Goal: Task Accomplishment & Management: Use online tool/utility

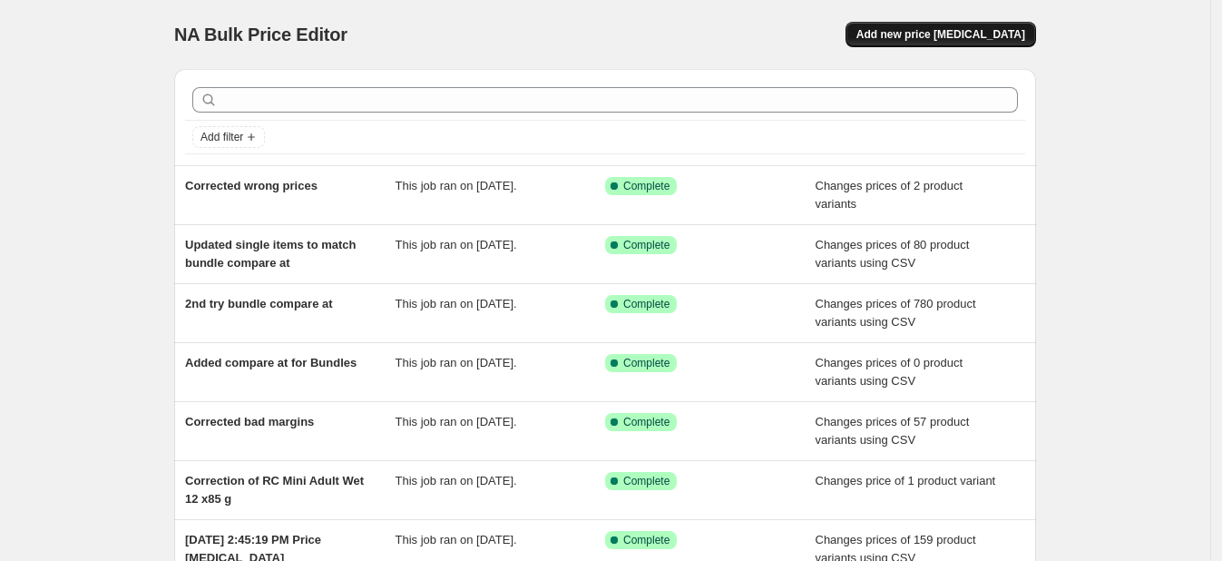
click at [1009, 26] on button "Add new price [MEDICAL_DATA]" at bounding box center [940, 34] width 190 height 25
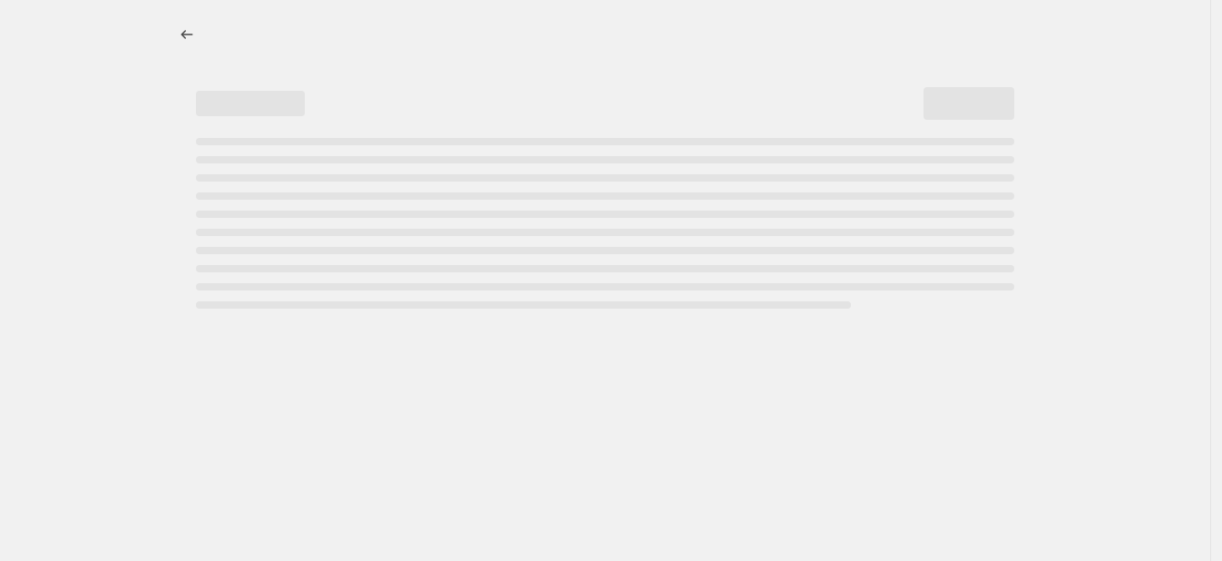
select select "percentage"
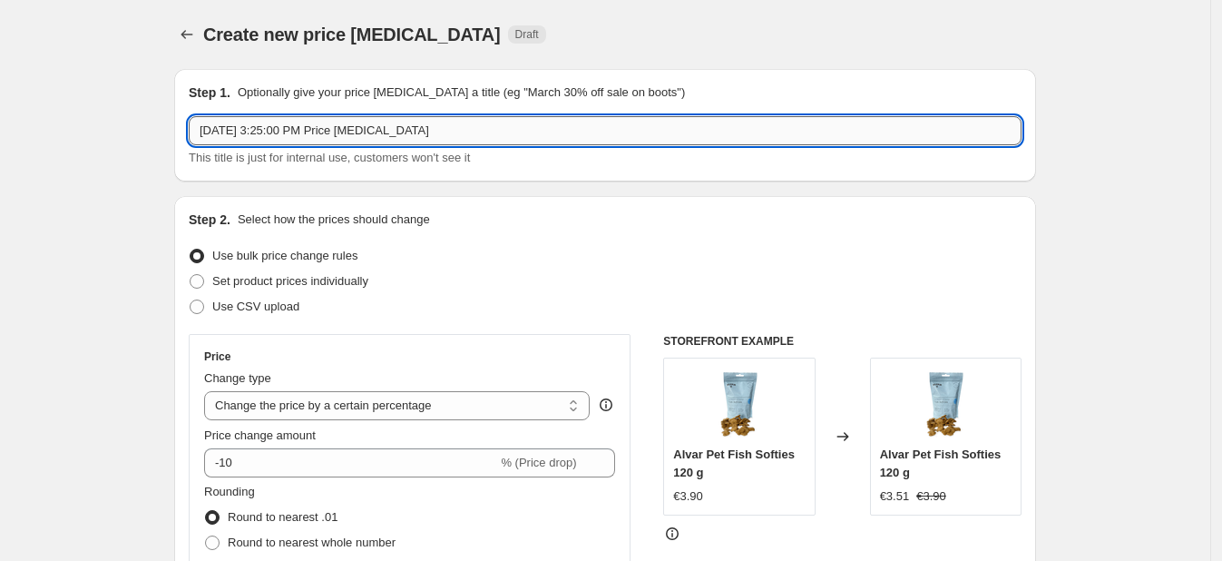
click at [699, 132] on input "[DATE] 3:25:00 PM Price [MEDICAL_DATA]" at bounding box center [605, 130] width 833 height 29
type input "Superprice changes"
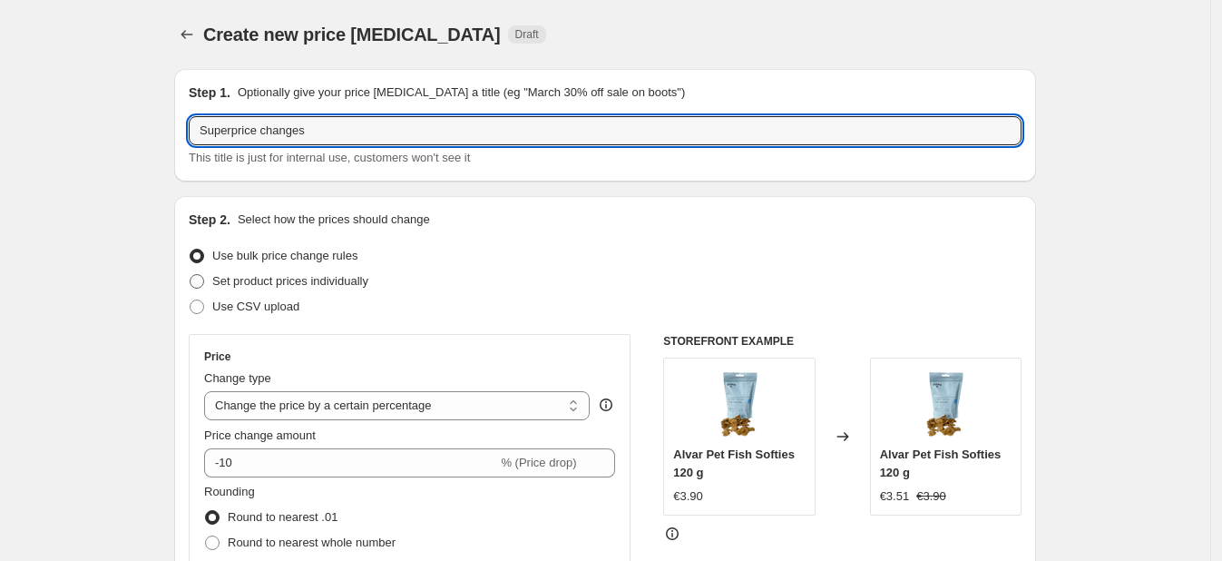
click at [290, 285] on span "Set product prices individually" at bounding box center [290, 281] width 156 height 14
click at [190, 275] on input "Set product prices individually" at bounding box center [190, 274] width 1 height 1
radio input "true"
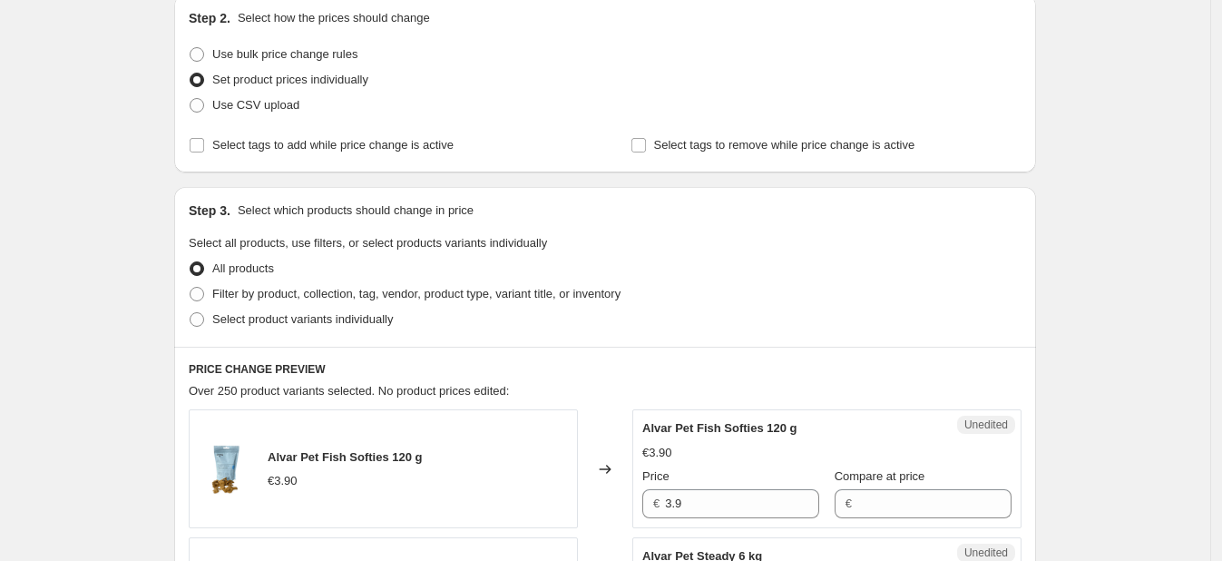
scroll to position [202, 0]
click at [197, 321] on span at bounding box center [197, 318] width 15 height 15
click at [190, 312] on input "Select product variants individually" at bounding box center [190, 311] width 1 height 1
radio input "true"
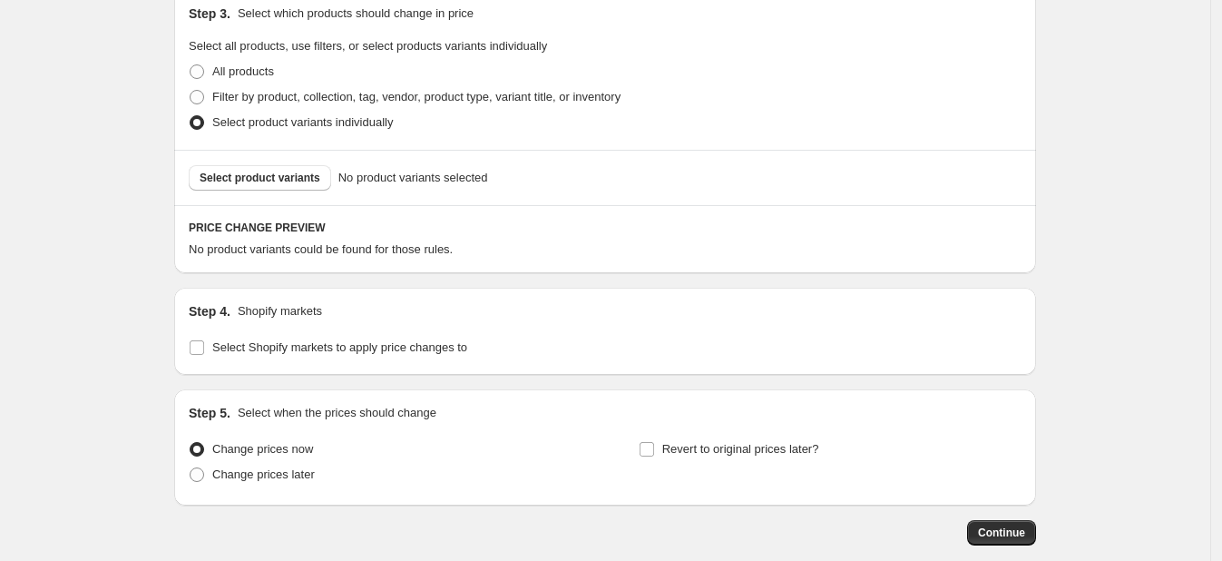
scroll to position [492, 0]
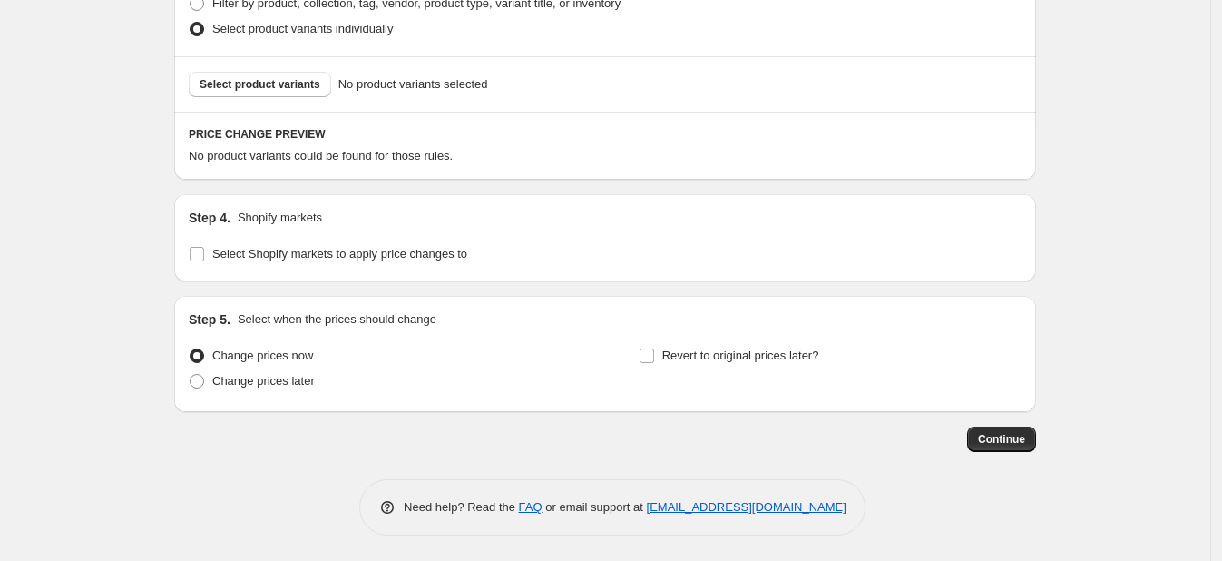
click at [190, 254] on div "Step 4. Shopify markets Select Shopify markets to apply price changes to" at bounding box center [605, 237] width 862 height 87
click at [199, 247] on input "Select Shopify markets to apply price changes to" at bounding box center [197, 254] width 15 height 15
checkbox input "true"
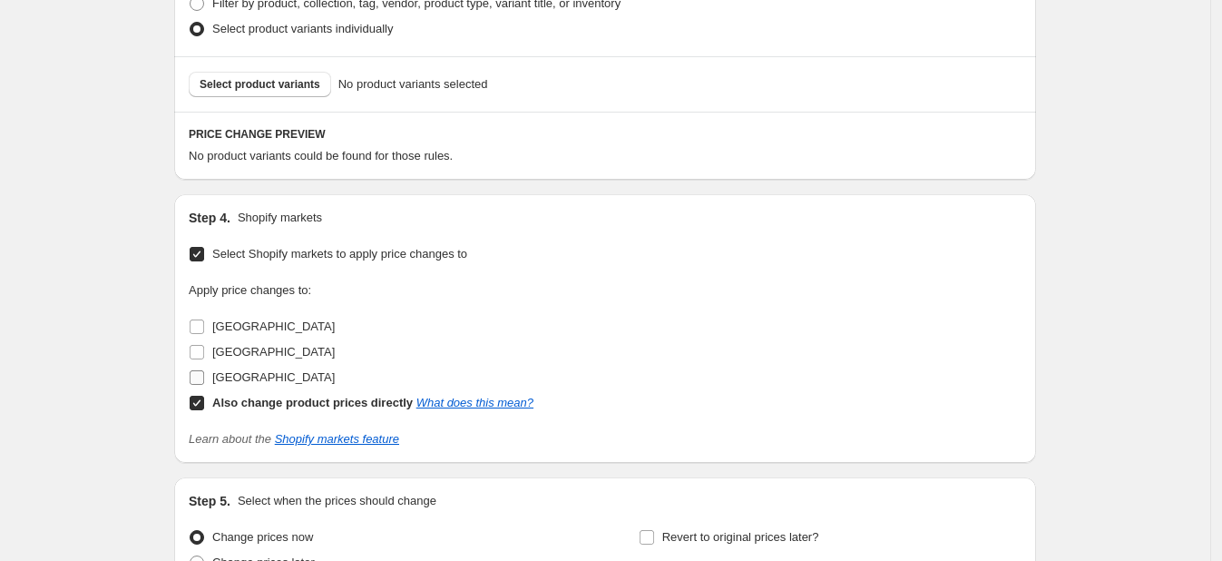
click at [204, 380] on input "[GEOGRAPHIC_DATA]" at bounding box center [197, 377] width 15 height 15
checkbox input "true"
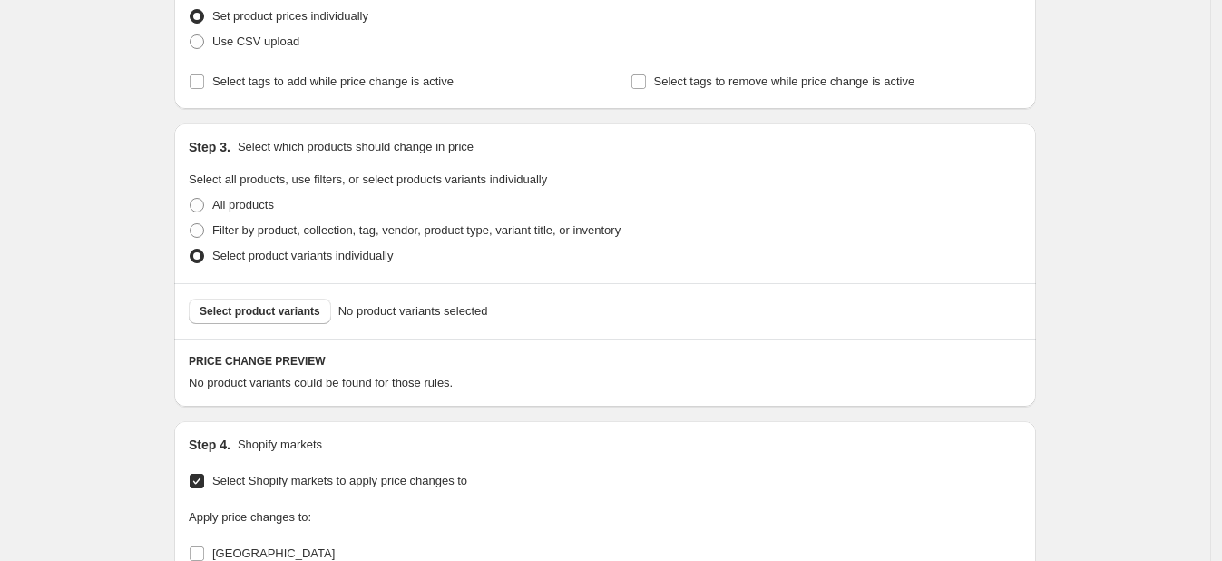
scroll to position [263, 0]
click at [260, 310] on span "Select product variants" at bounding box center [260, 313] width 121 height 15
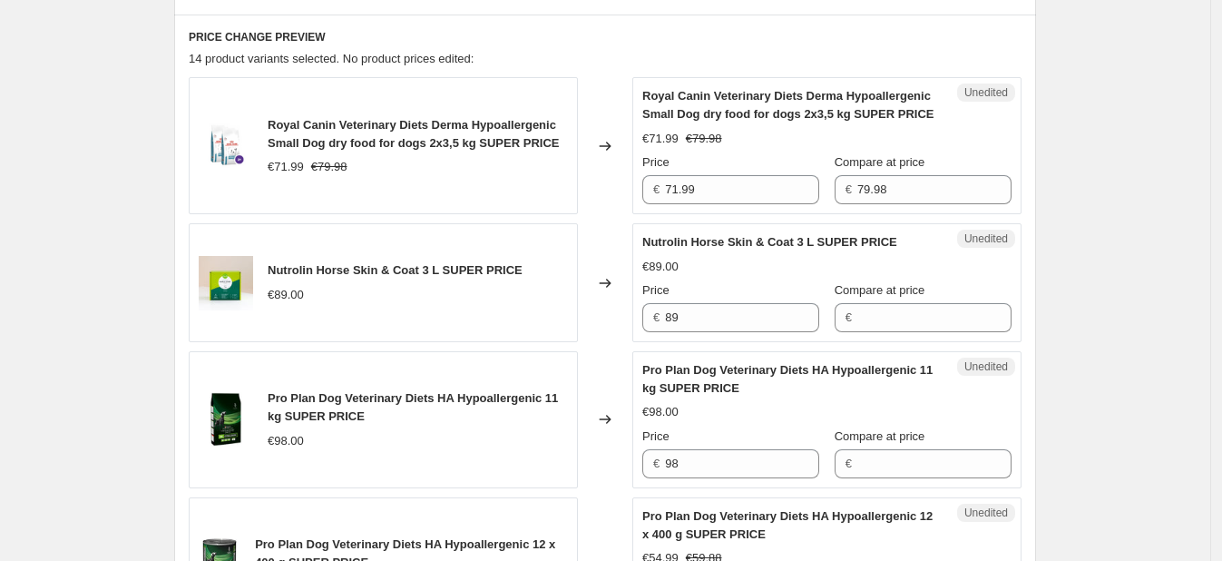
scroll to position [590, 0]
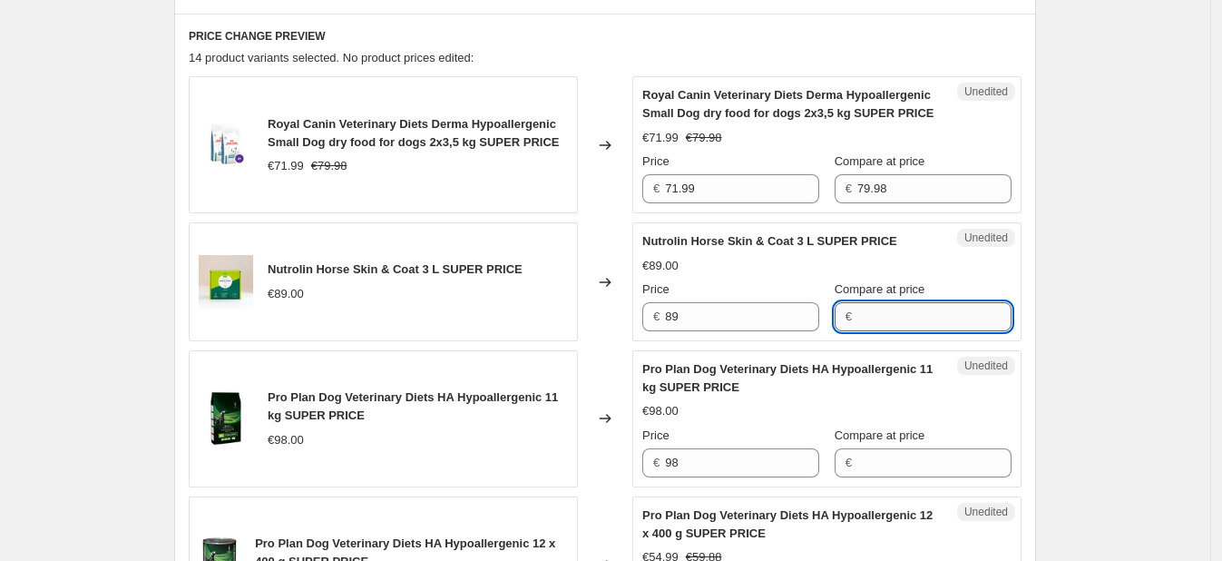
click at [879, 319] on input "Compare at price" at bounding box center [934, 316] width 154 height 29
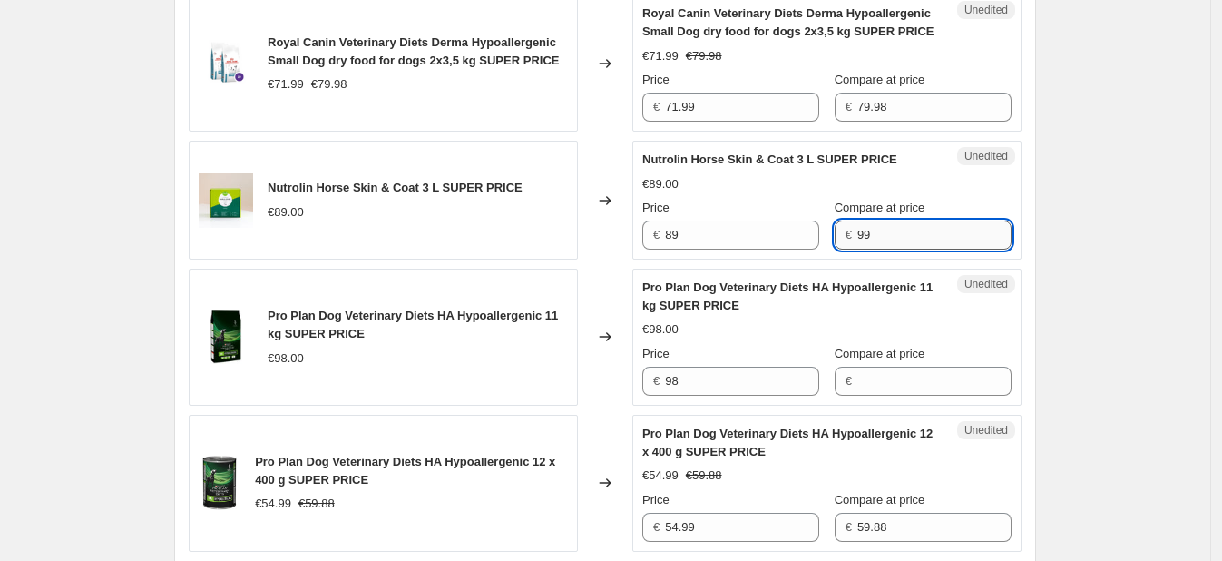
scroll to position [672, 0]
type input "99"
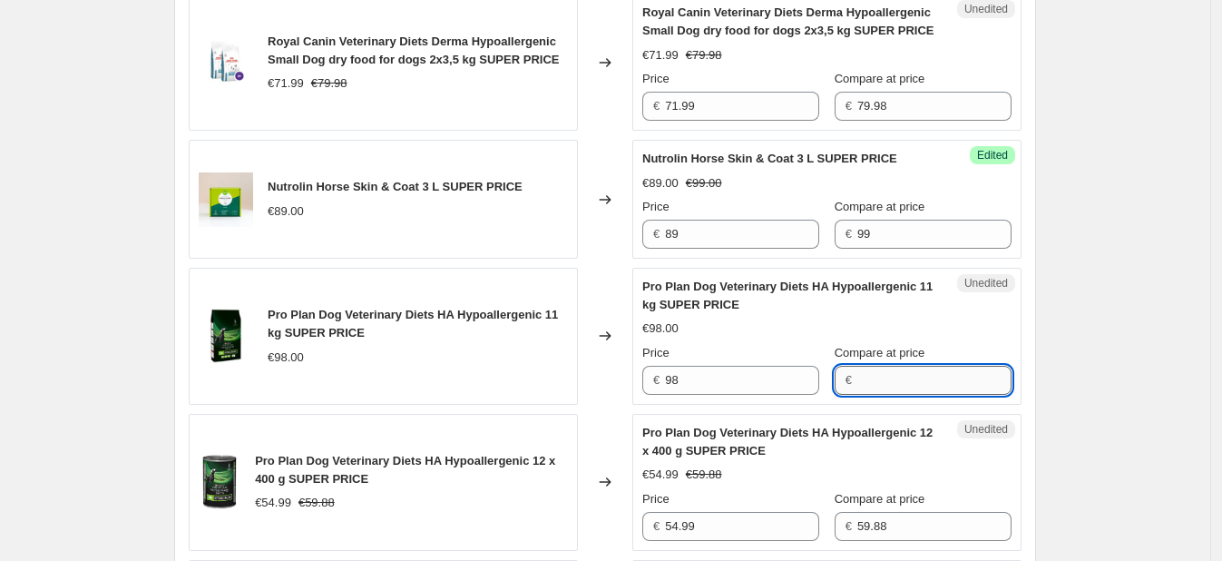
click at [880, 372] on input "Compare at price" at bounding box center [934, 380] width 154 height 29
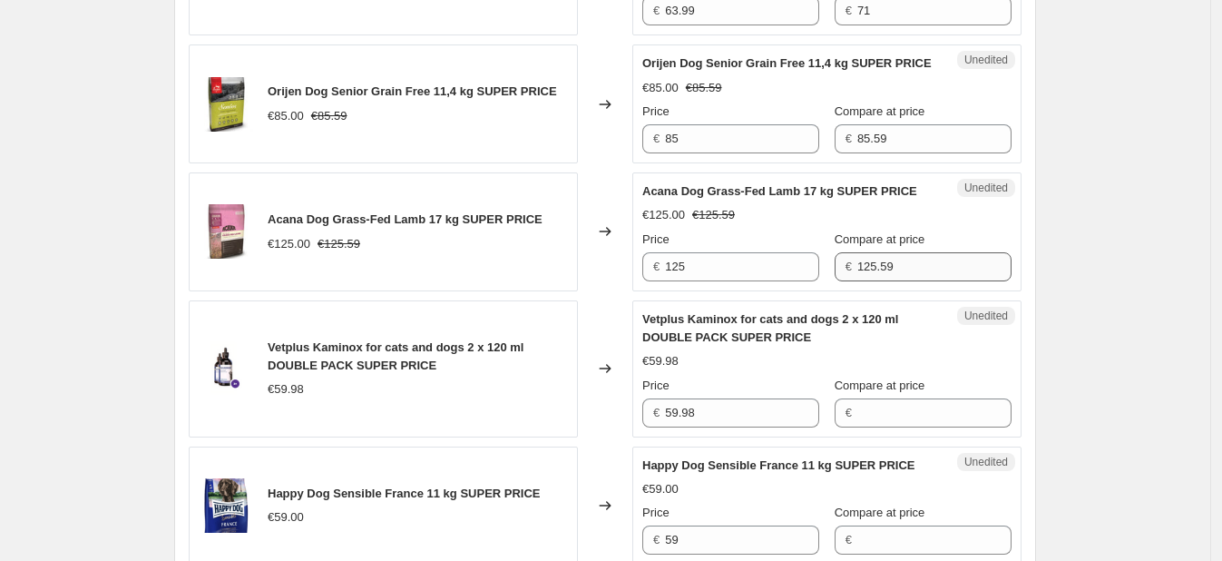
scroll to position [1373, 0]
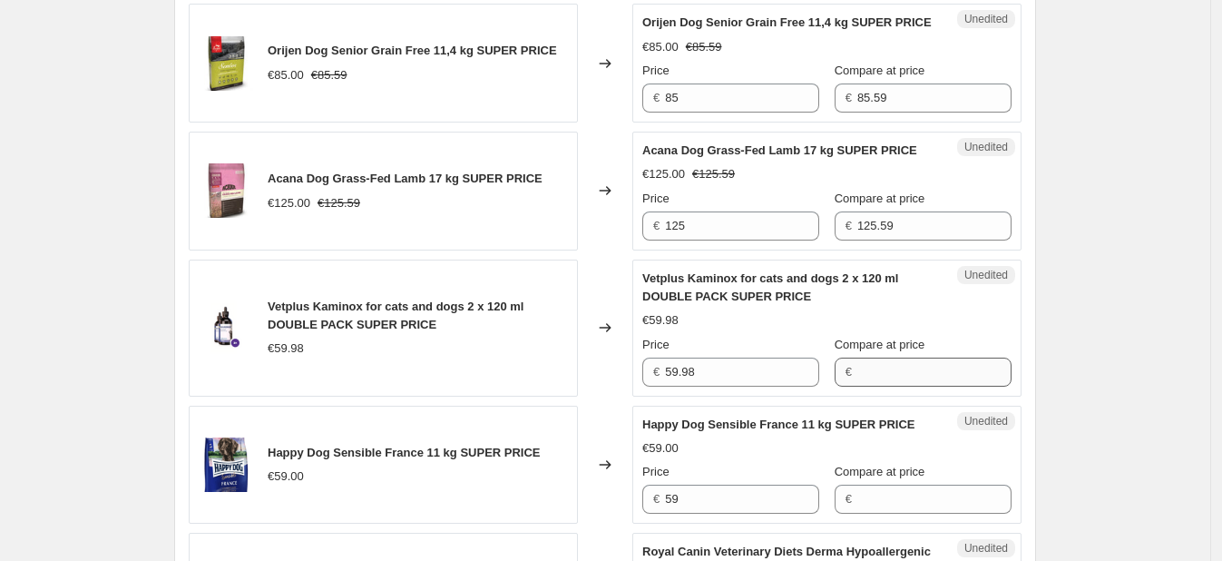
type input "109"
click at [877, 386] on input "Compare at price" at bounding box center [934, 371] width 154 height 29
type input "79"
click at [792, 354] on div "Price" at bounding box center [730, 345] width 177 height 18
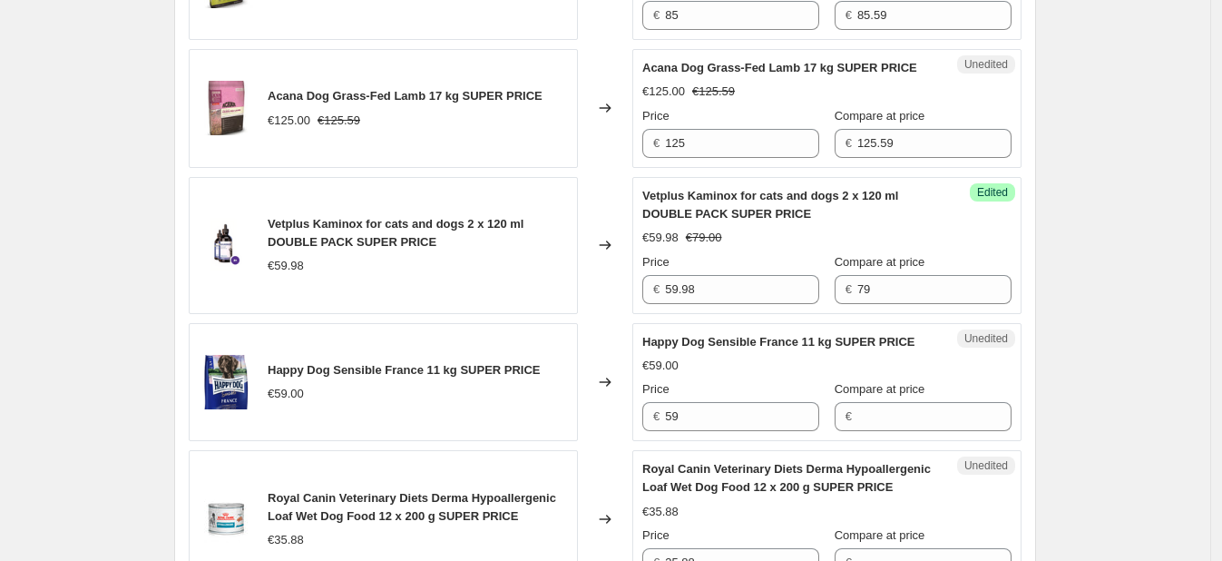
scroll to position [1462, 0]
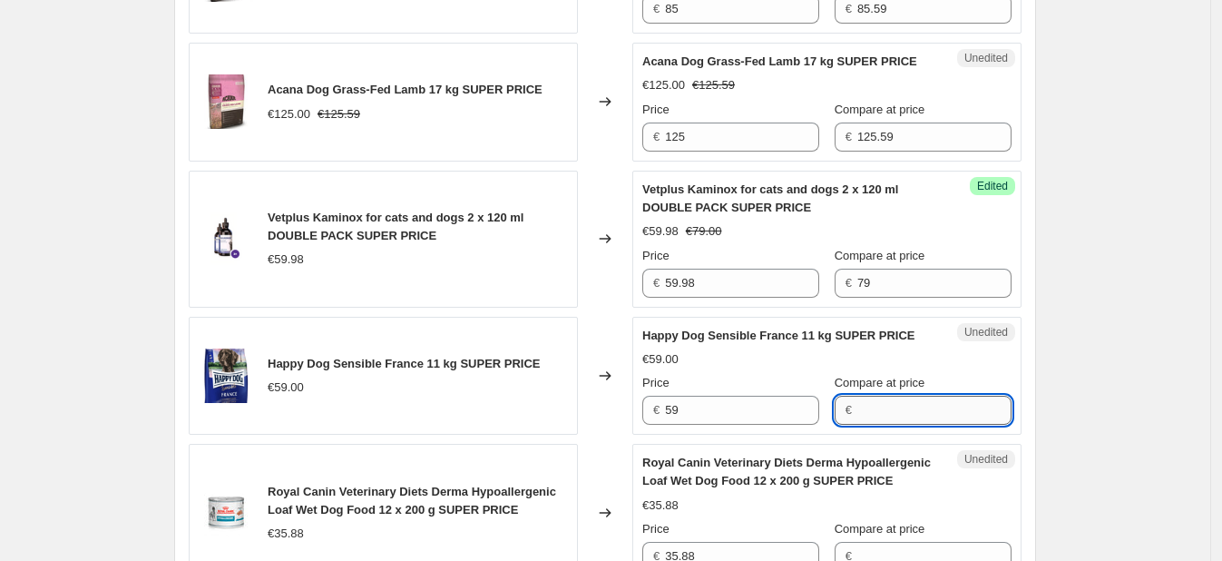
click at [858, 425] on input "Compare at price" at bounding box center [934, 410] width 154 height 29
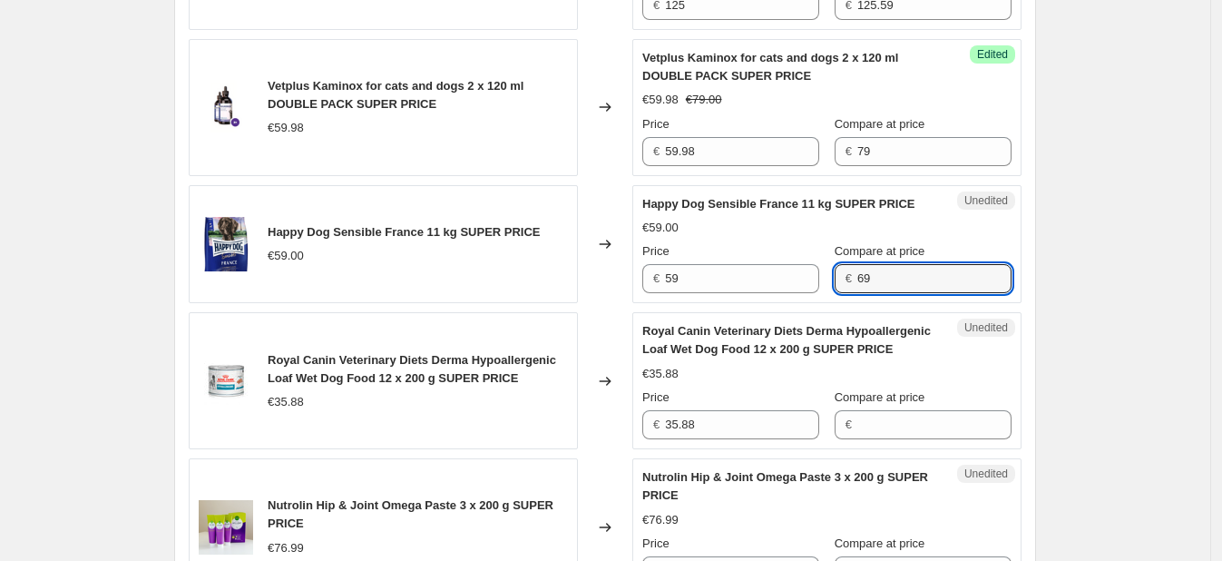
scroll to position [1596, 0]
type input "69"
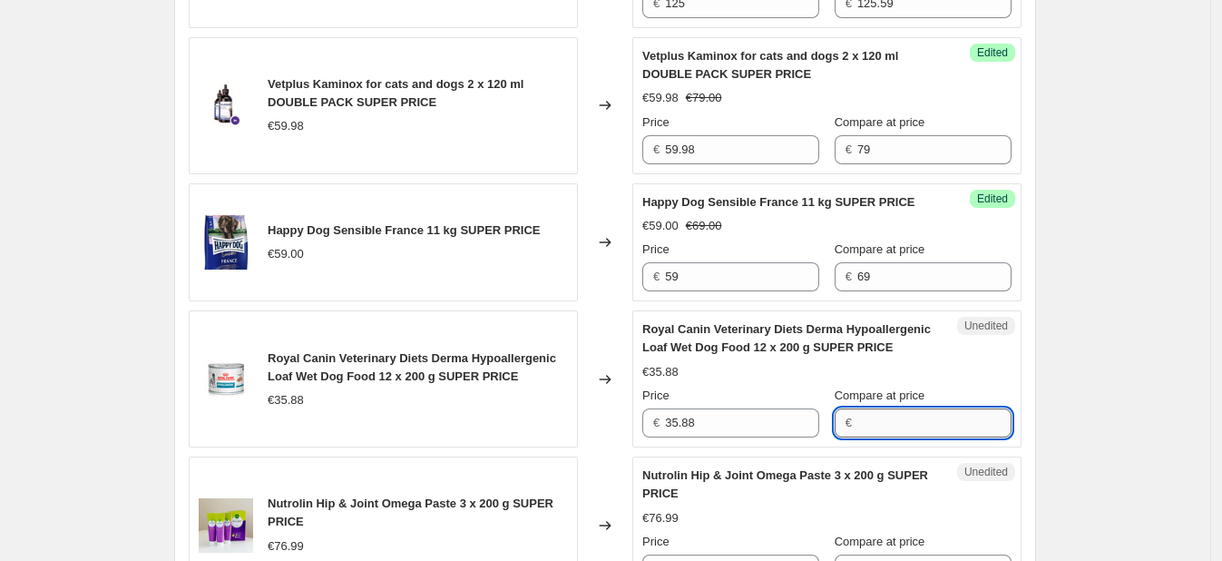
click at [882, 429] on input "Compare at price" at bounding box center [934, 422] width 154 height 29
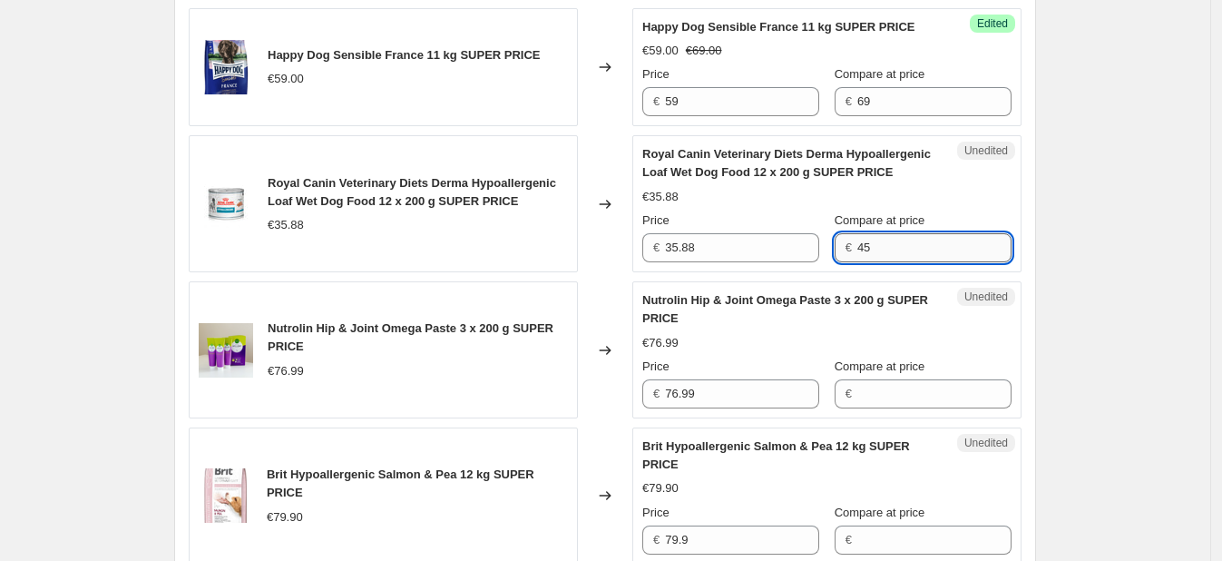
scroll to position [1773, 0]
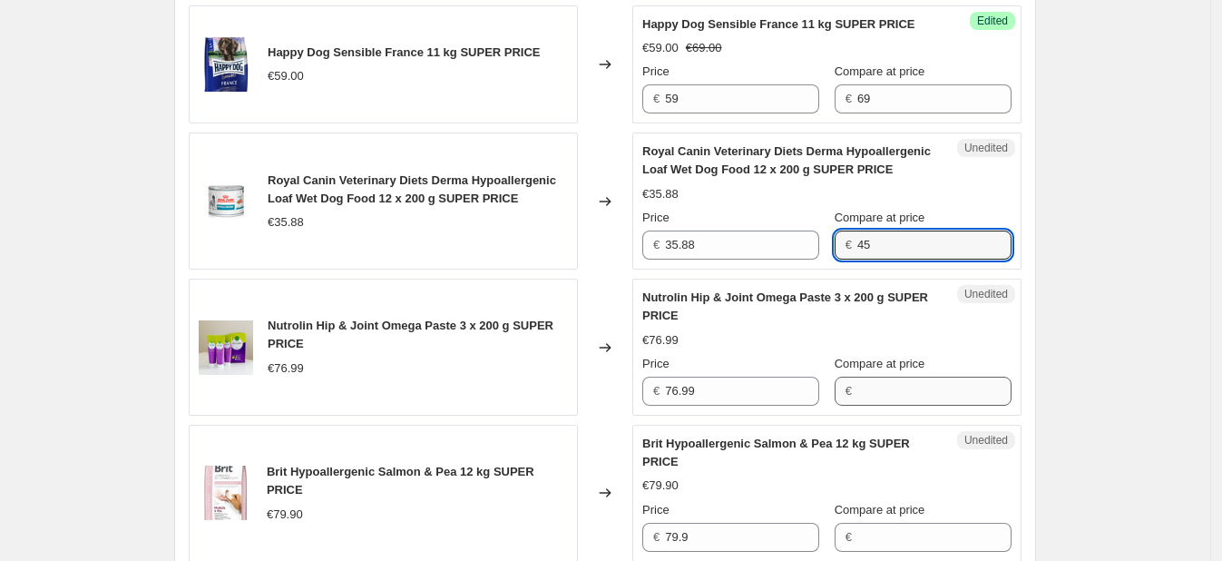
type input "45"
click at [874, 405] on input "Compare at price" at bounding box center [934, 390] width 154 height 29
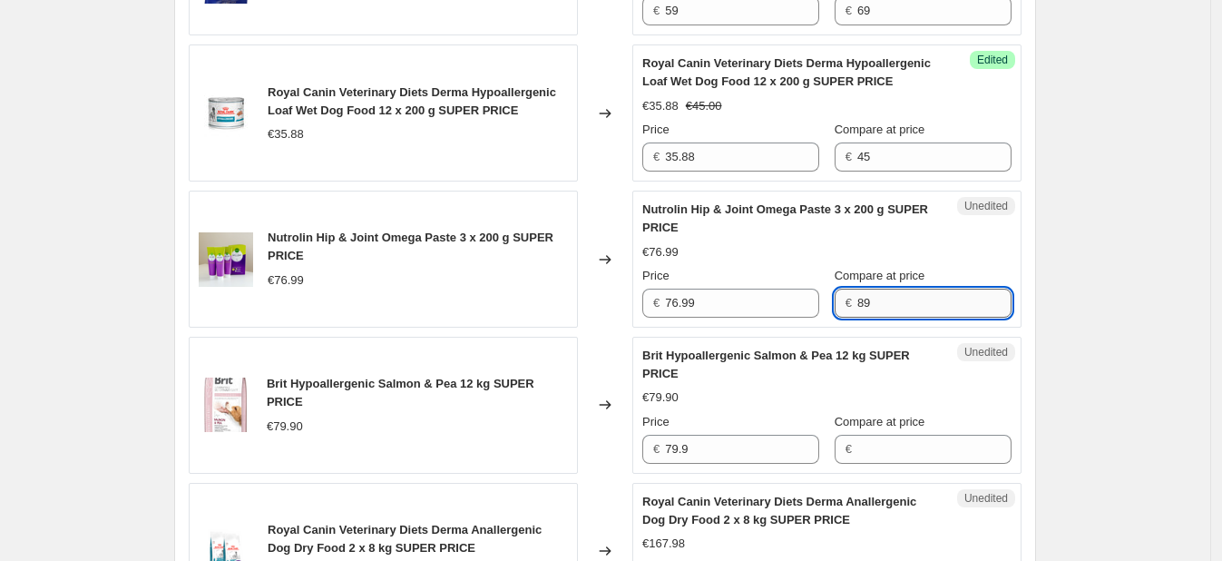
scroll to position [1863, 0]
type input "89"
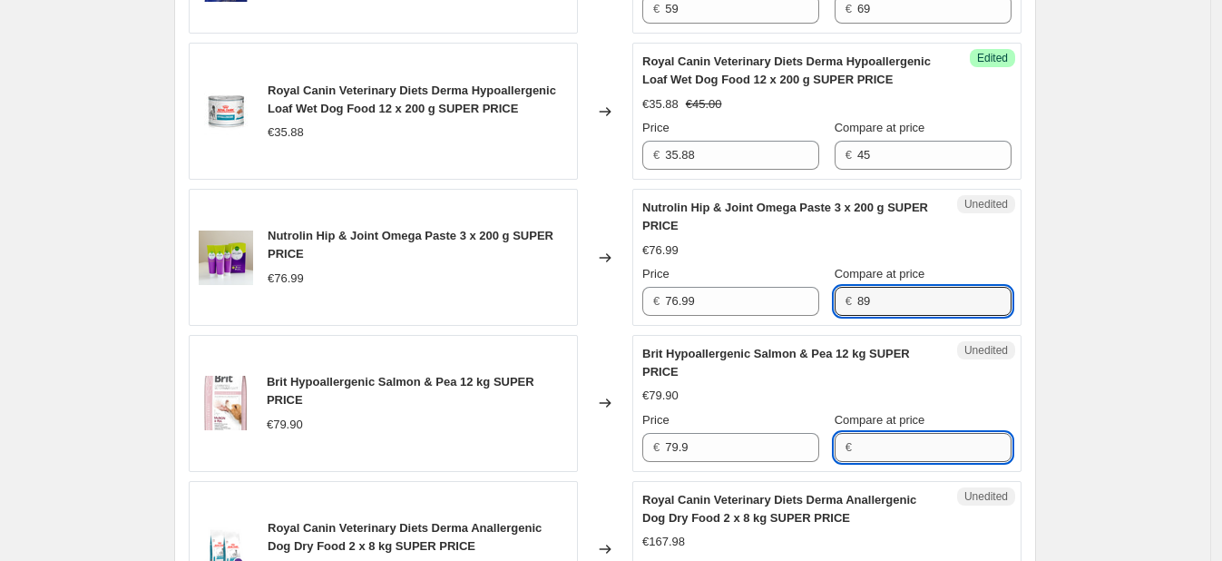
click at [869, 461] on input "Compare at price" at bounding box center [934, 447] width 154 height 29
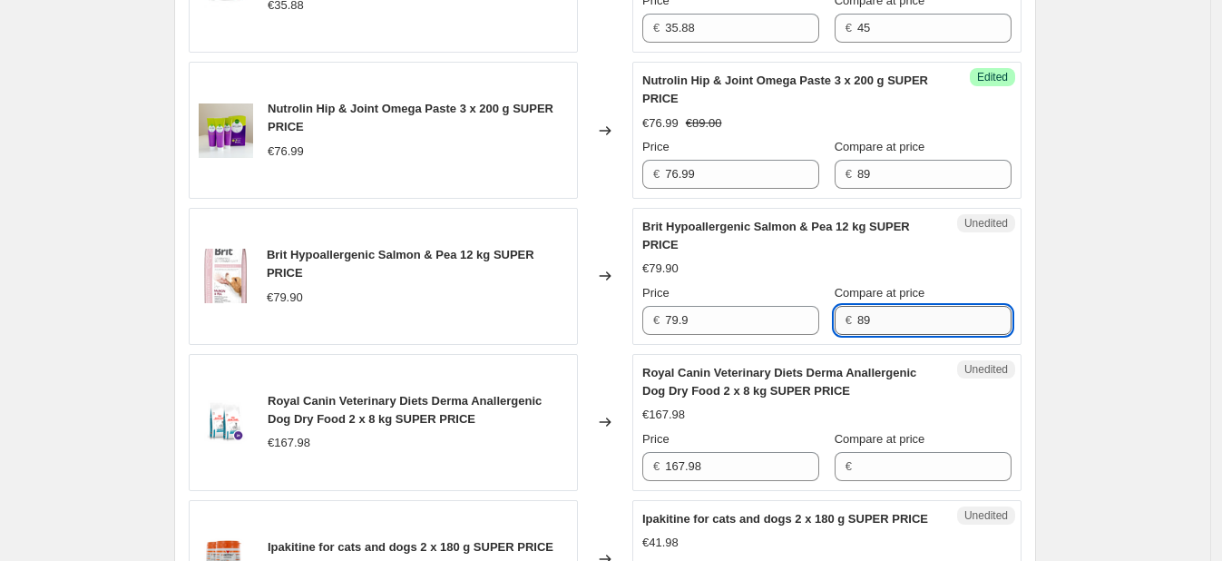
scroll to position [1992, 0]
type input "89"
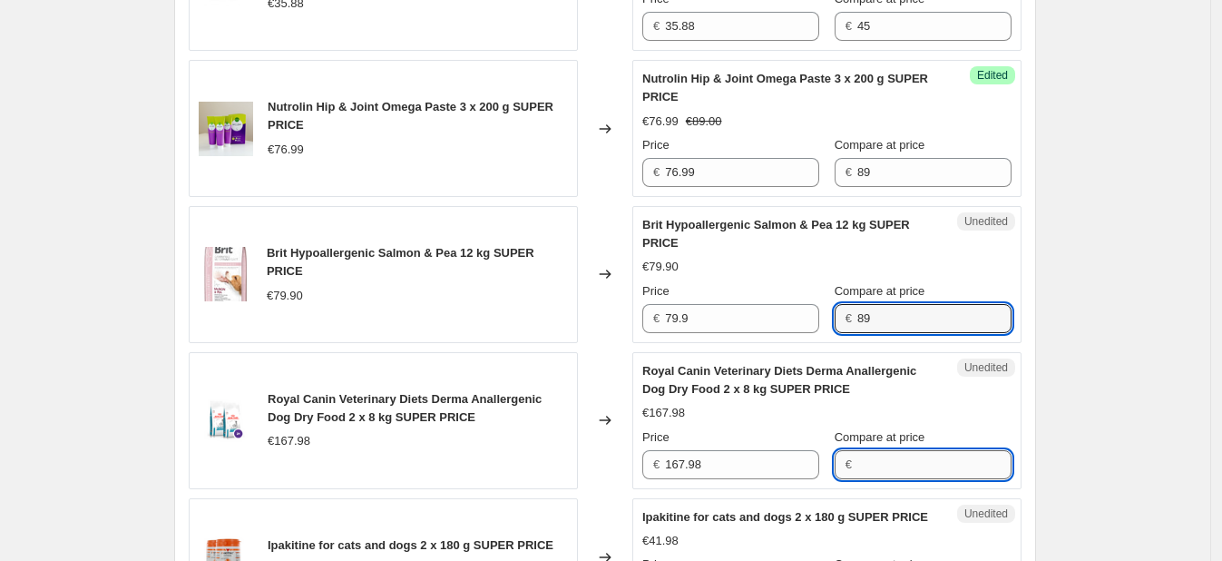
click at [881, 474] on input "Compare at price" at bounding box center [934, 464] width 154 height 29
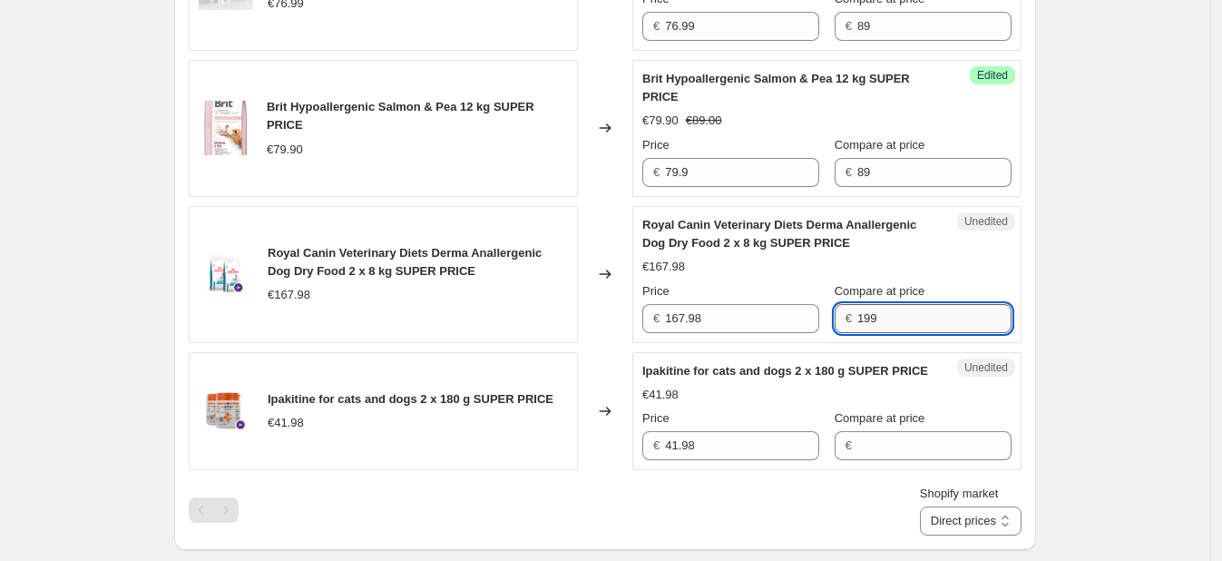
scroll to position [2143, 0]
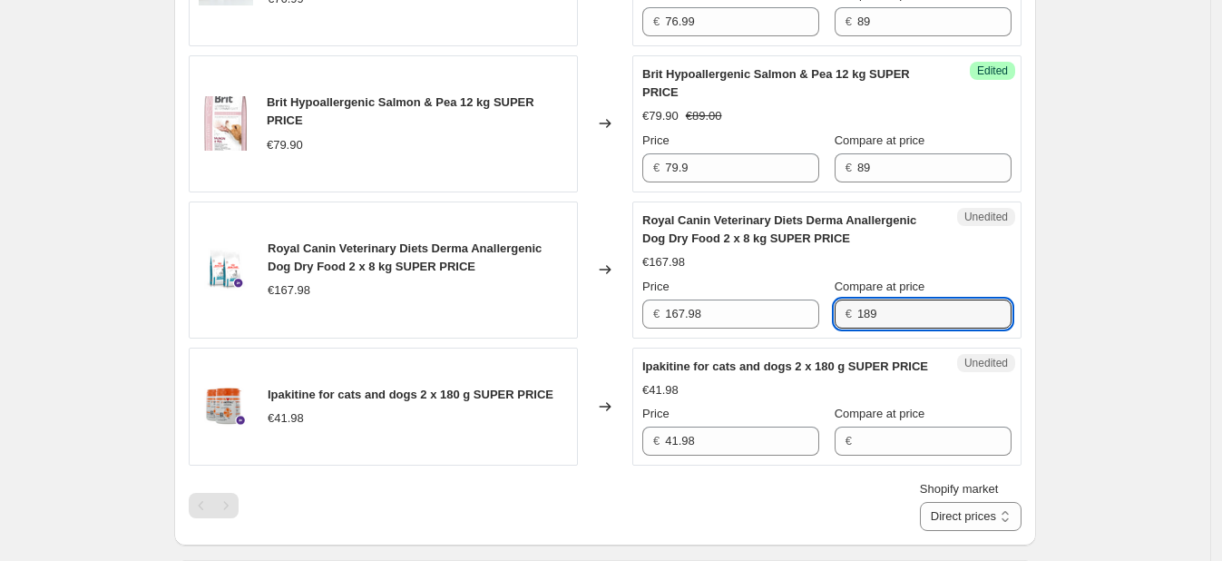
type input "189"
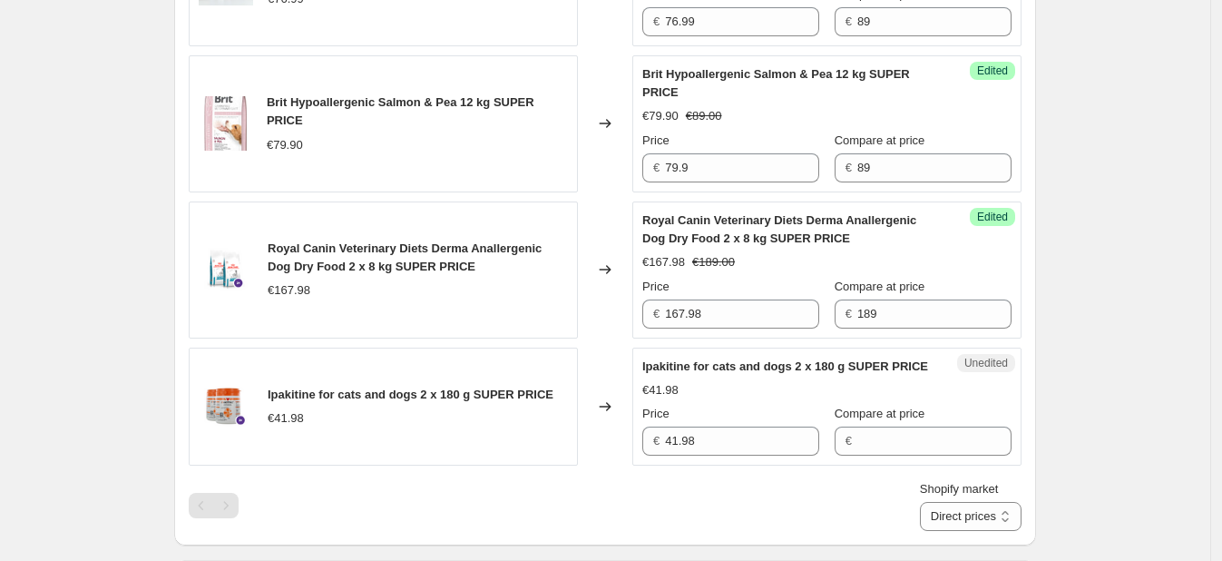
click at [905, 399] on div "€41.98" at bounding box center [826, 390] width 369 height 18
click at [857, 455] on input "Compare at price" at bounding box center [934, 440] width 154 height 29
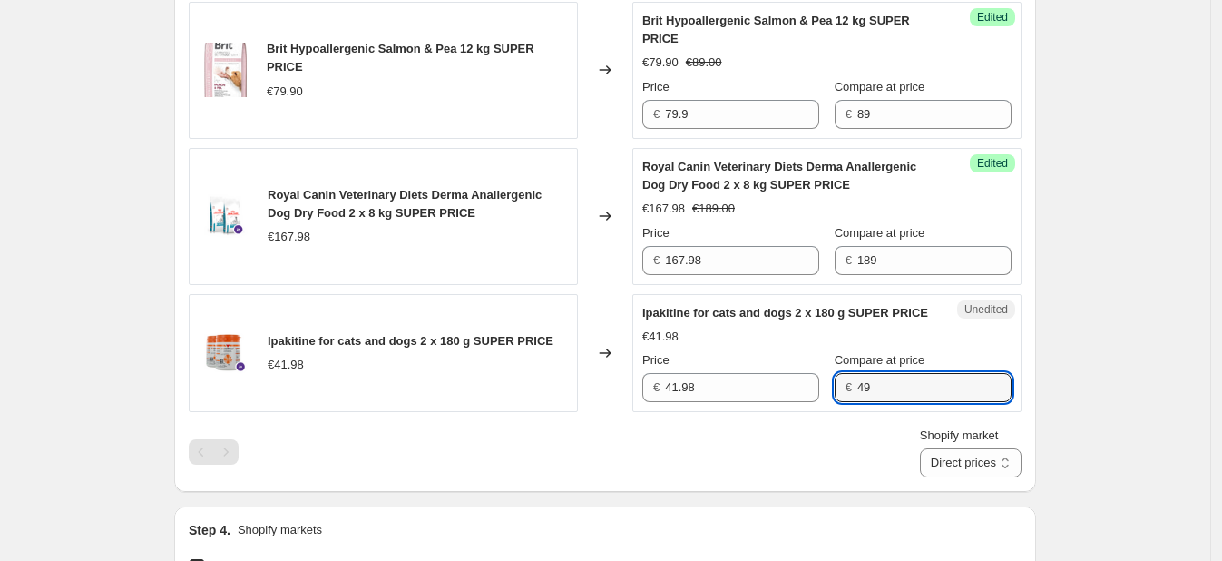
type input "49"
click at [825, 464] on div "Shopify market Direct prices [GEOGRAPHIC_DATA] Direct prices" at bounding box center [605, 451] width 833 height 51
click at [994, 477] on select "Direct prices [GEOGRAPHIC_DATA]" at bounding box center [971, 462] width 102 height 29
select select "88164925744"
click at [948, 477] on select "Direct prices [GEOGRAPHIC_DATA]" at bounding box center [971, 462] width 102 height 29
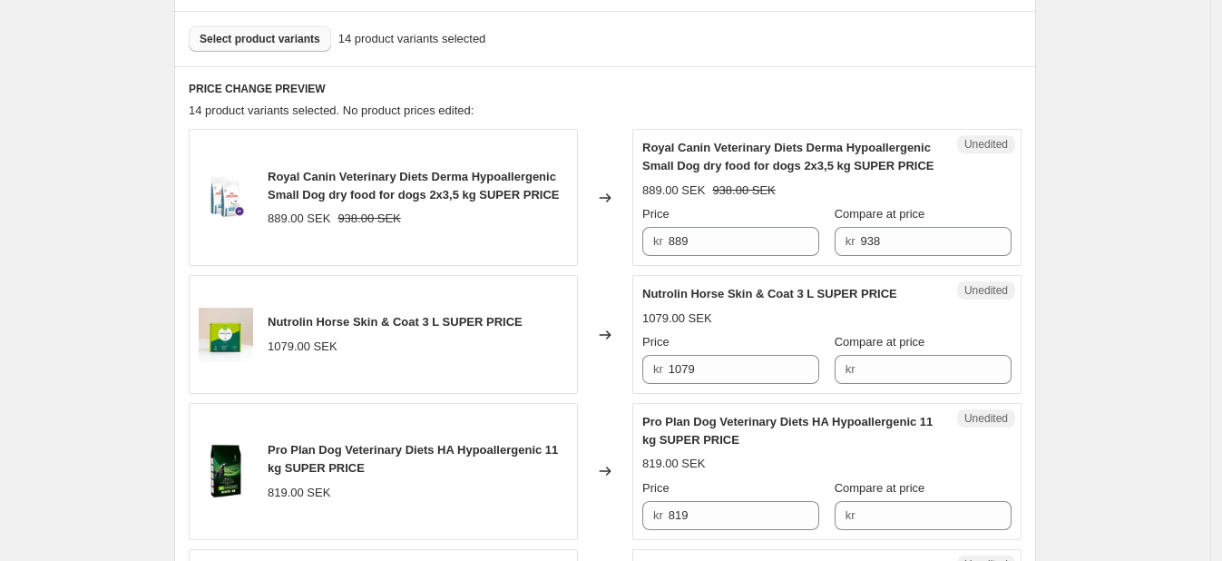
scroll to position [548, 0]
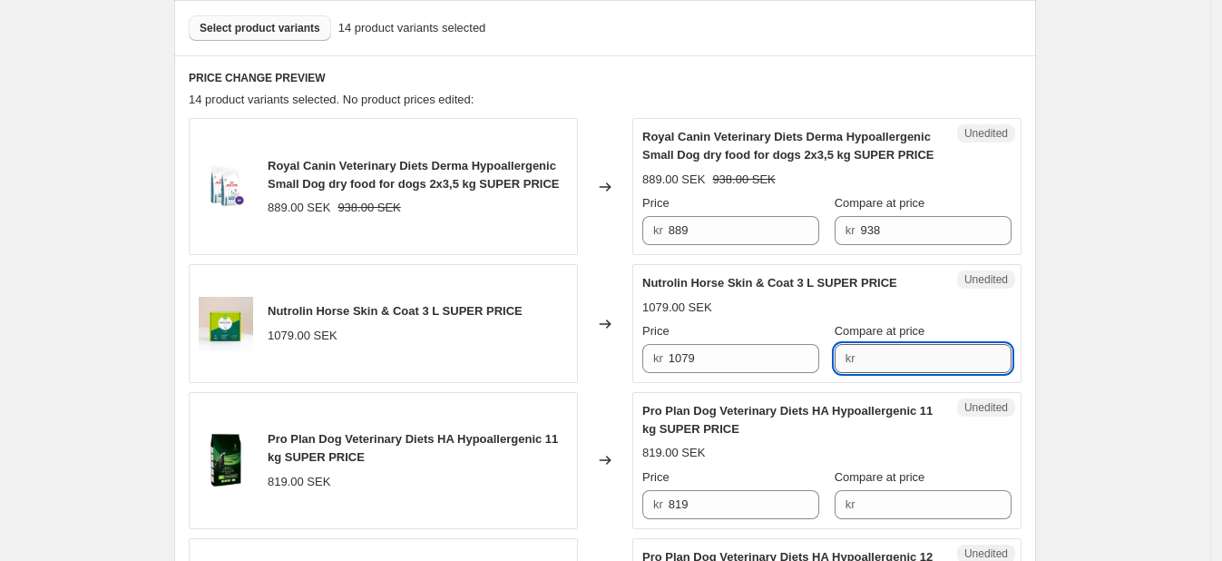
click at [860, 358] on input "Compare at price" at bounding box center [935, 358] width 151 height 29
type input "1119"
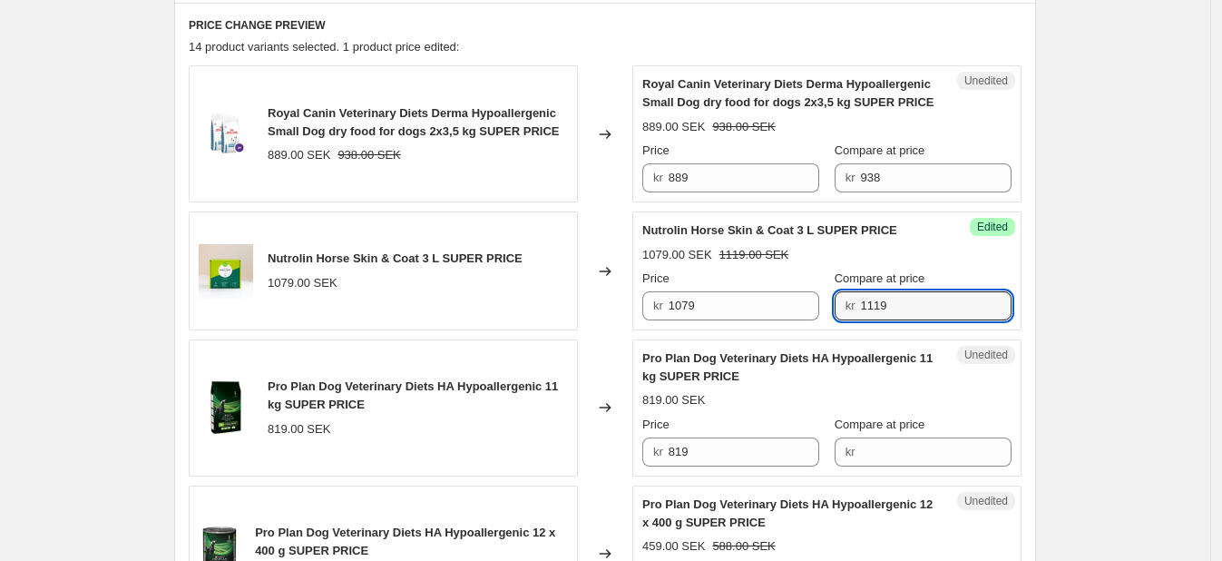
scroll to position [602, 0]
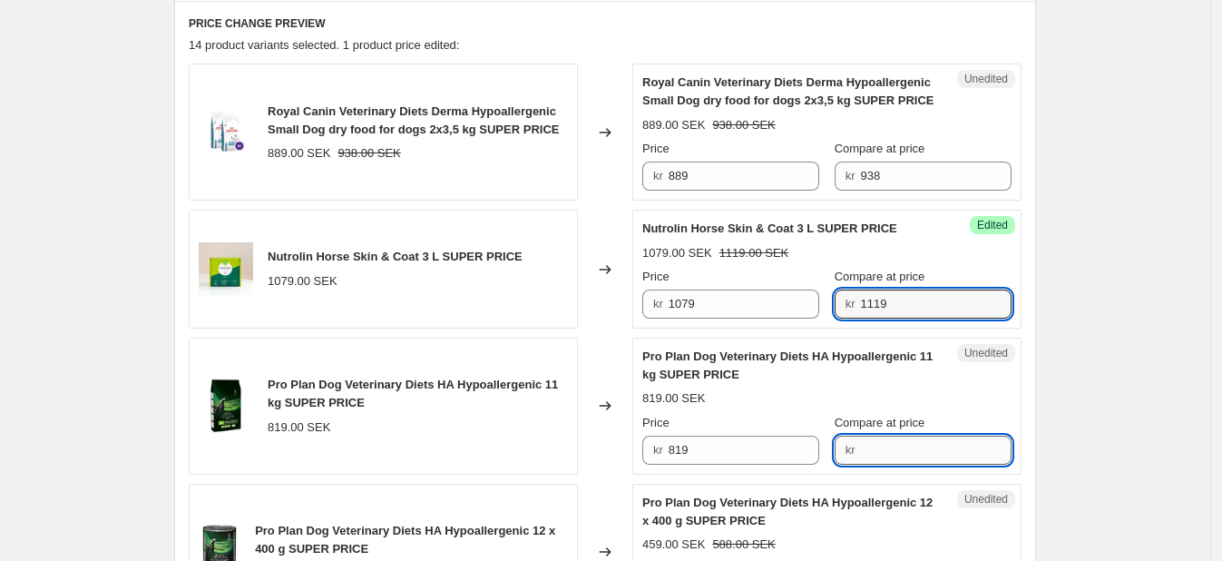
click at [934, 446] on input "Compare at price" at bounding box center [935, 449] width 151 height 29
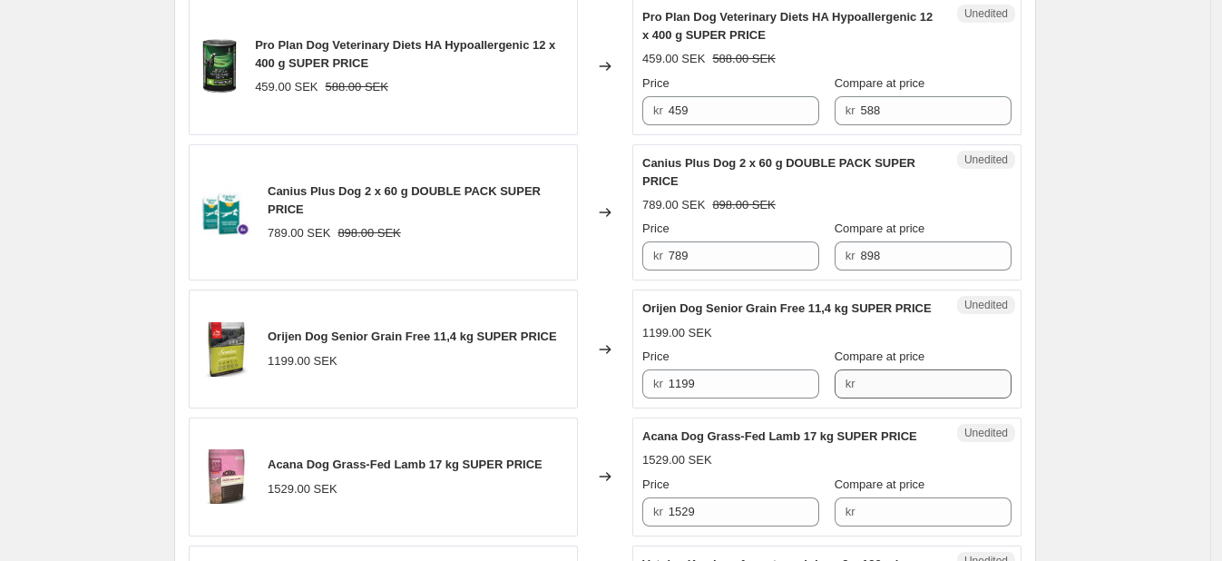
scroll to position [1089, 0]
type input "999"
click at [864, 393] on input "Compare at price" at bounding box center [935, 382] width 151 height 29
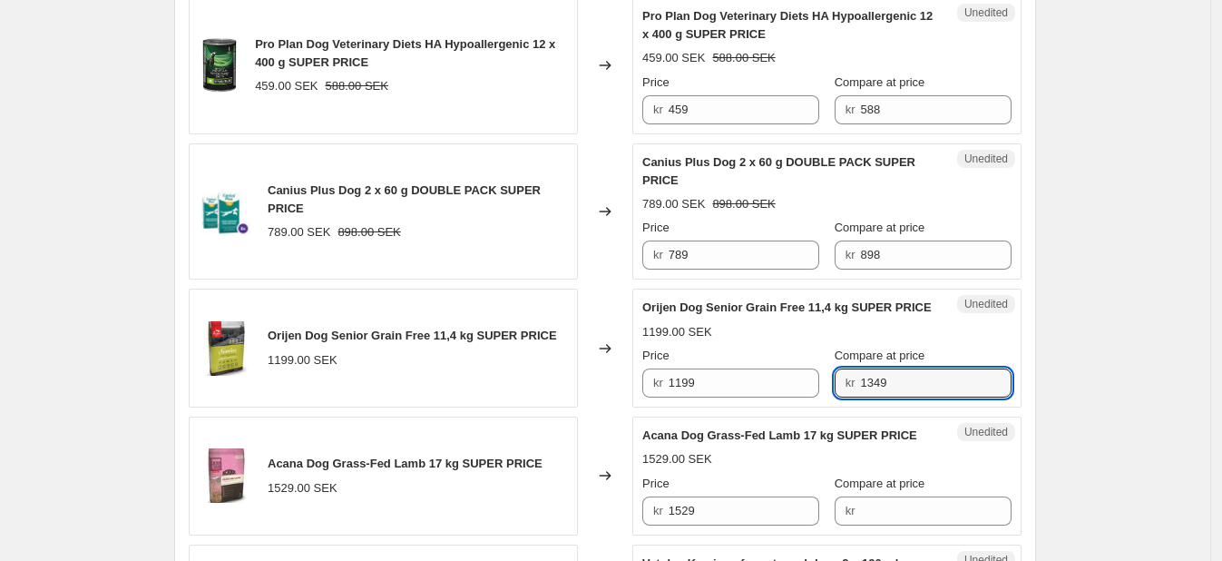
type input "1349"
click at [1098, 402] on div "Create new price [MEDICAL_DATA]. This page is ready Create new price [MEDICAL_D…" at bounding box center [605, 537] width 1210 height 3252
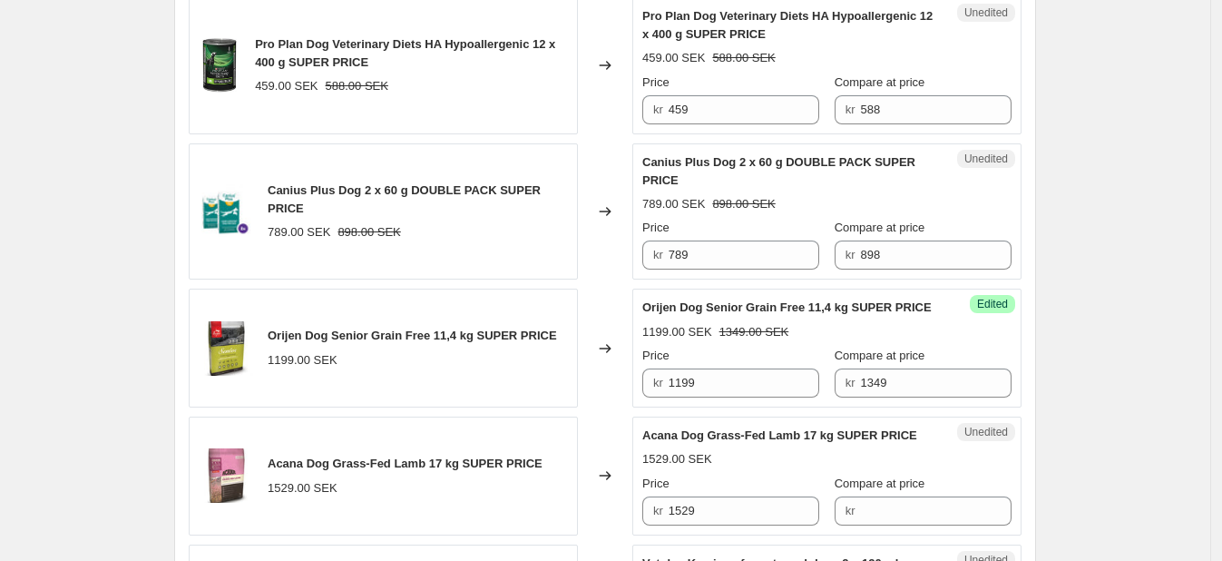
scroll to position [1170, 0]
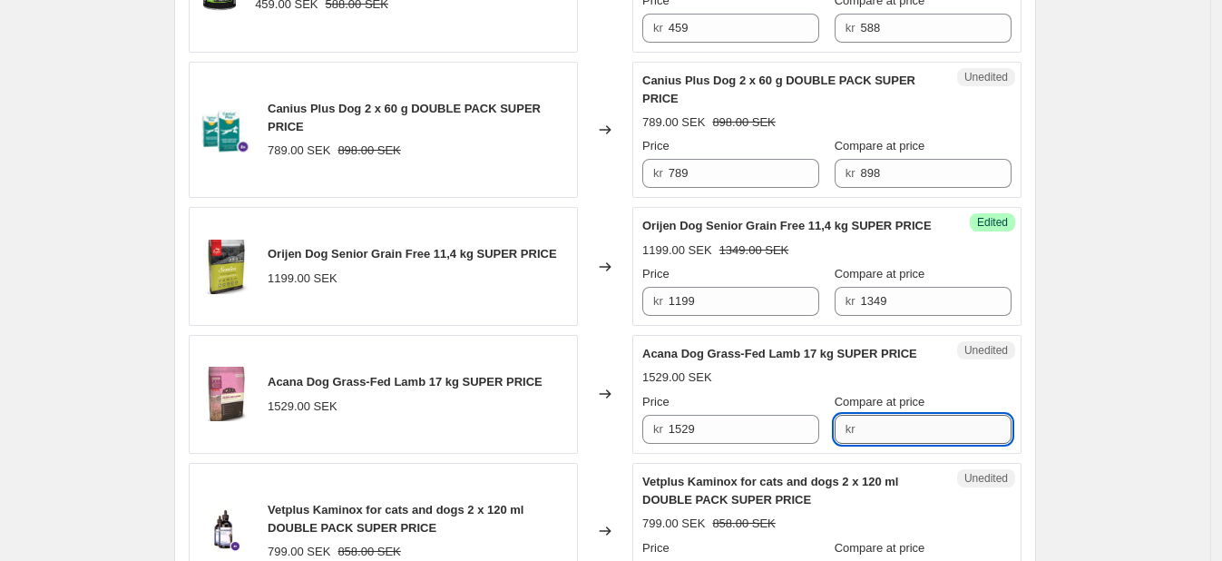
click at [887, 444] on input "Compare at price" at bounding box center [935, 429] width 151 height 29
type input "1599"
click at [1107, 400] on div "Create new price [MEDICAL_DATA]. This page is ready Create new price [MEDICAL_D…" at bounding box center [605, 456] width 1210 height 3252
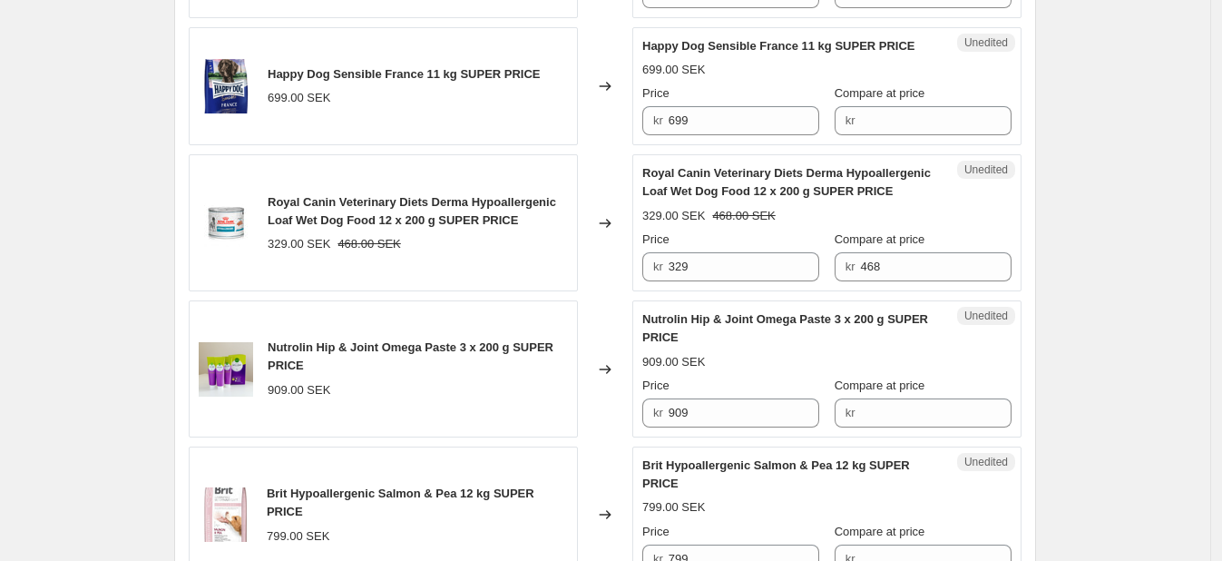
scroll to position [1648, 0]
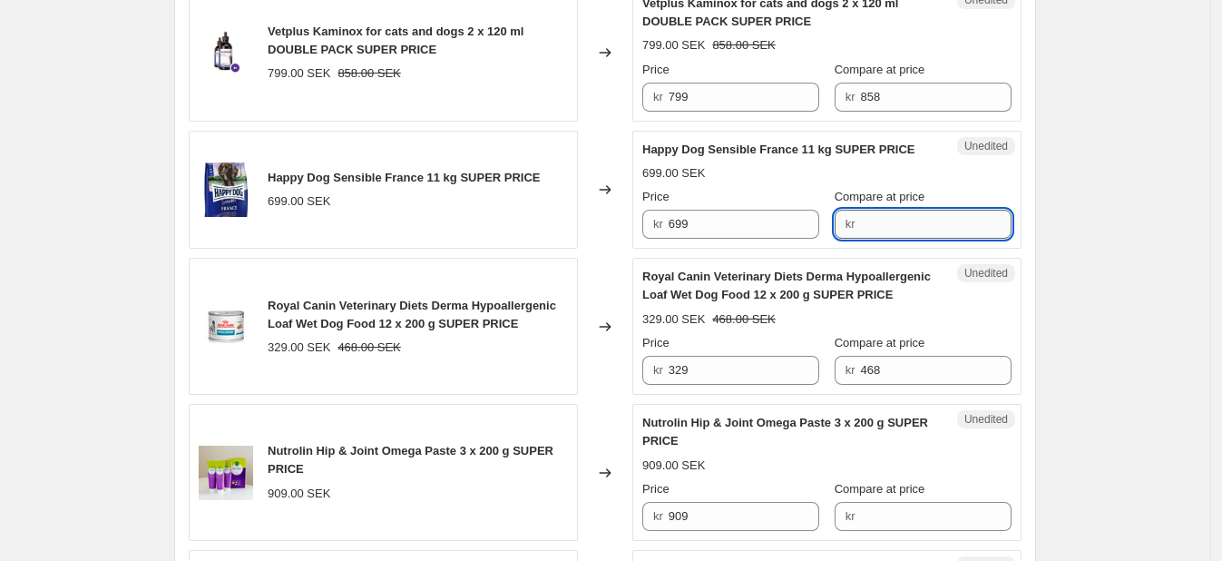
click at [874, 239] on input "Compare at price" at bounding box center [935, 224] width 151 height 29
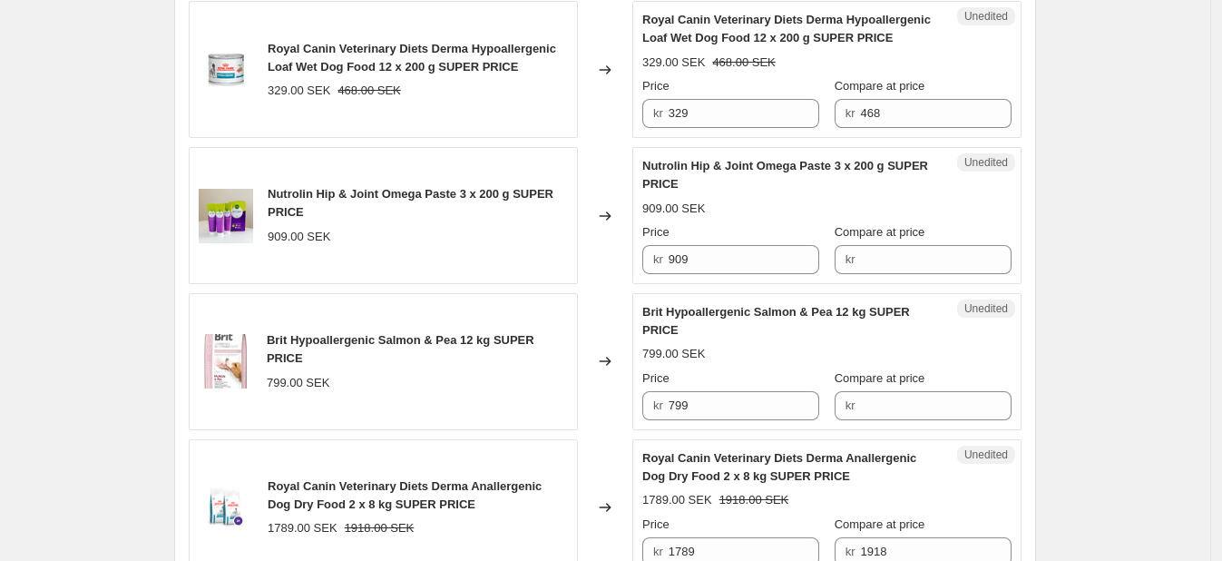
scroll to position [1907, 0]
type input "799"
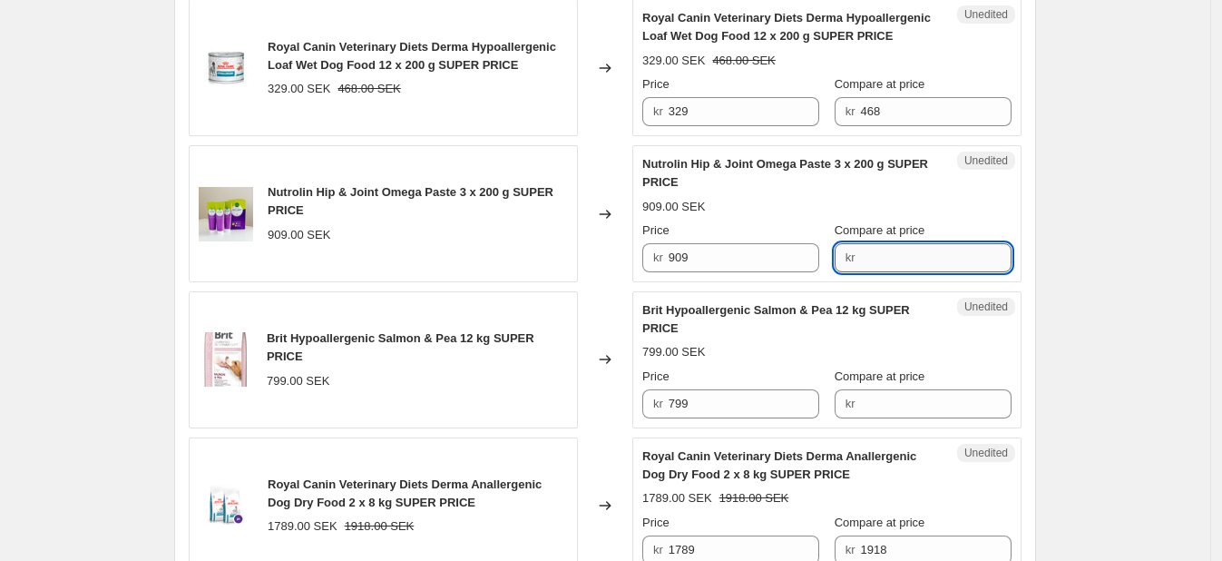
click at [881, 260] on input "Compare at price" at bounding box center [935, 257] width 151 height 29
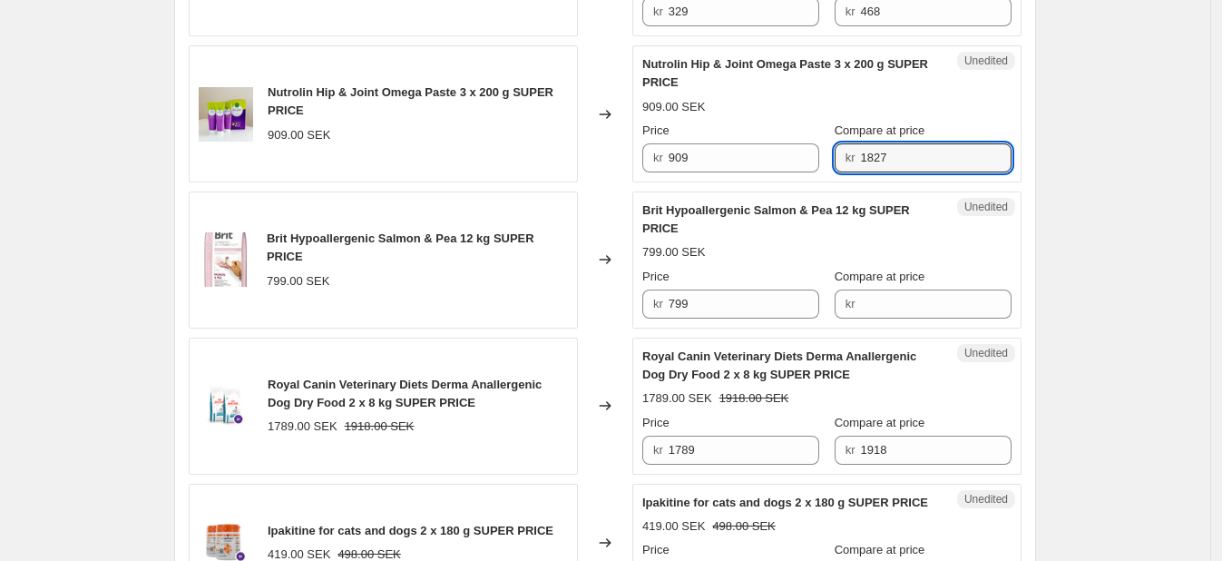
scroll to position [2011, 0]
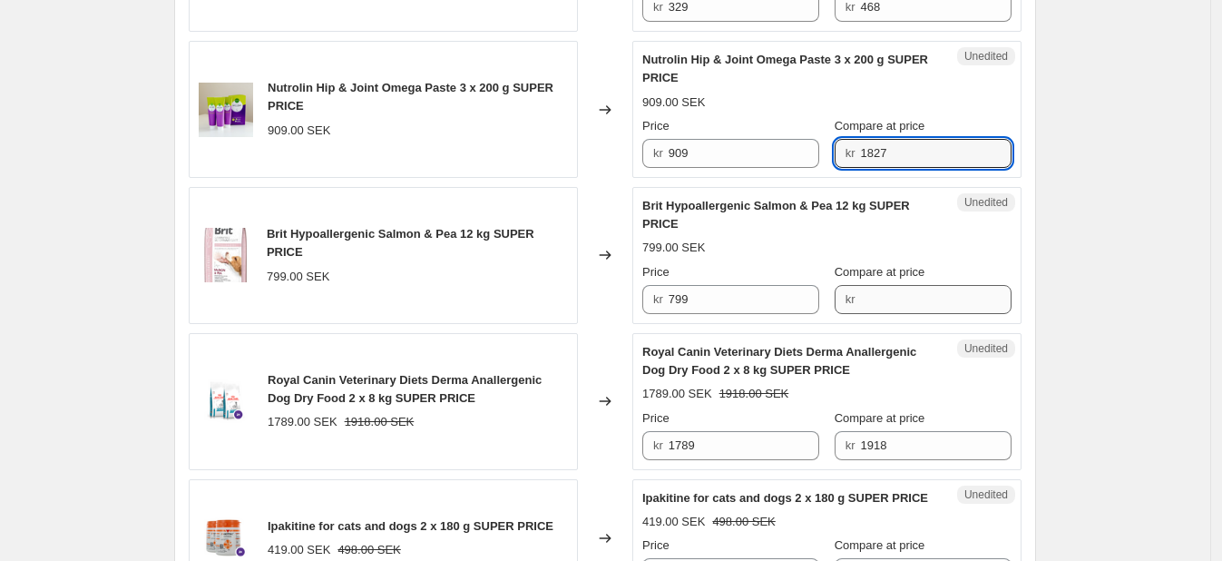
type input "1827"
click at [860, 302] on input "Compare at price" at bounding box center [935, 299] width 151 height 29
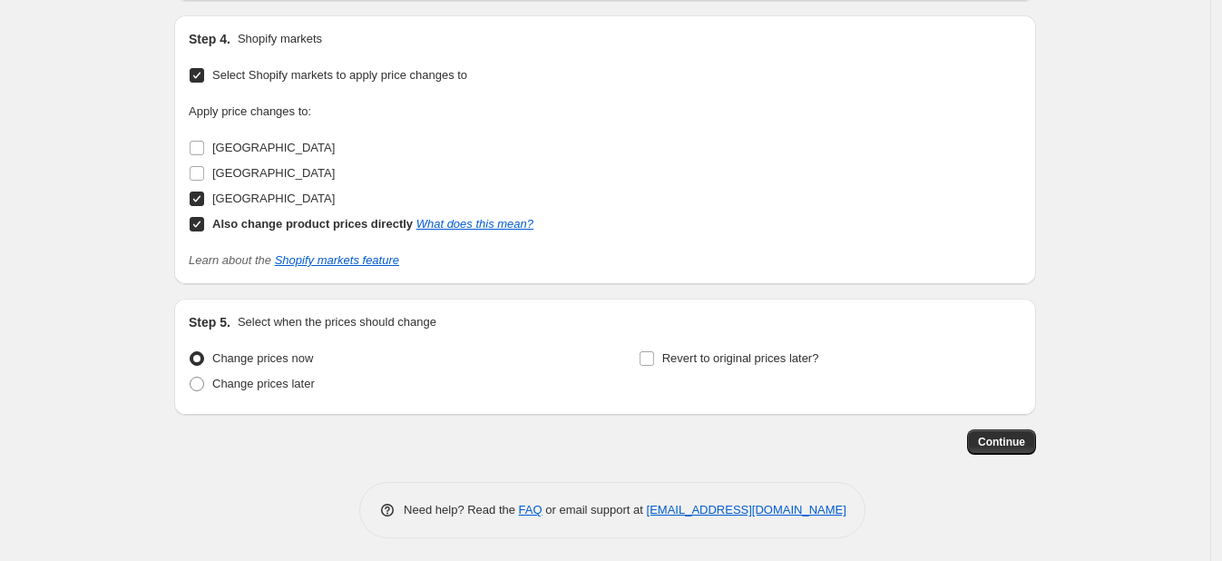
scroll to position [2722, 0]
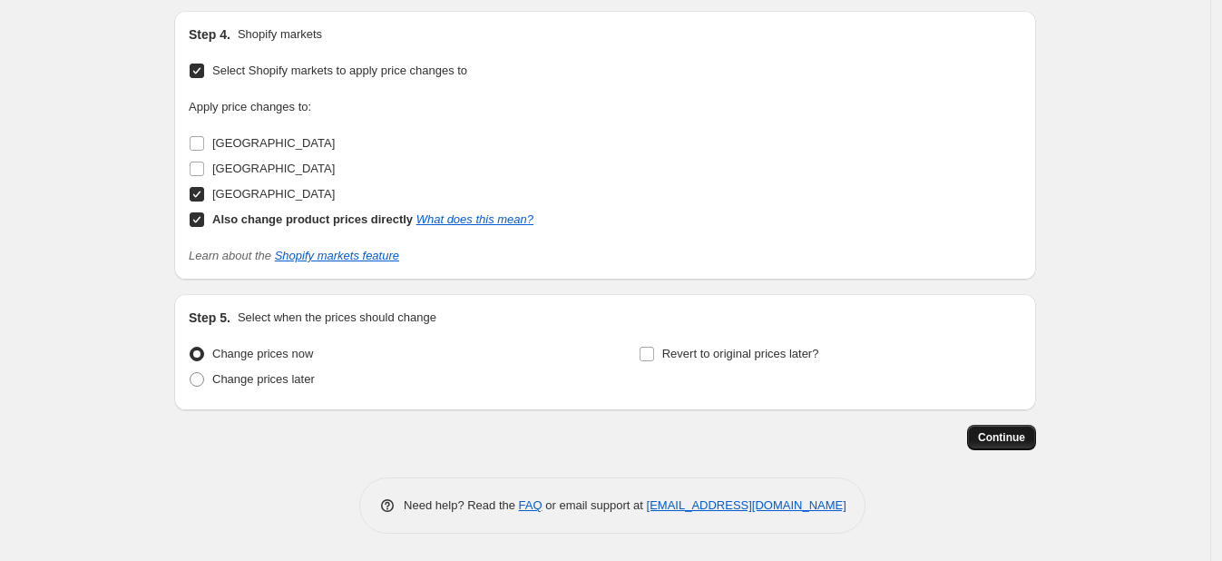
type input "889"
click at [995, 441] on span "Continue" at bounding box center [1001, 437] width 47 height 15
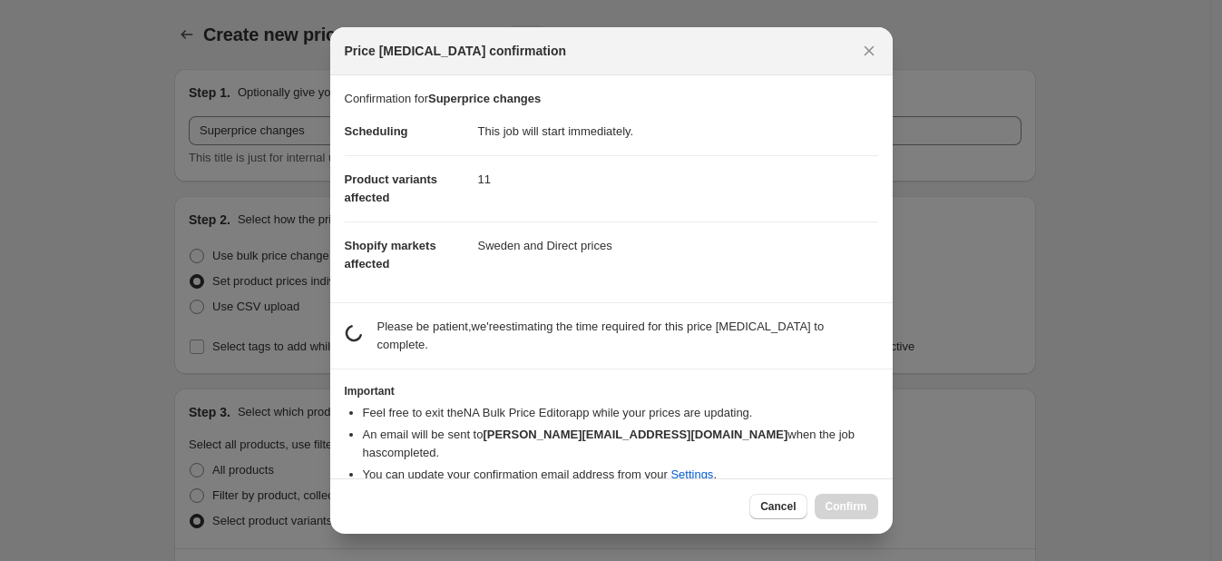
scroll to position [0, 0]
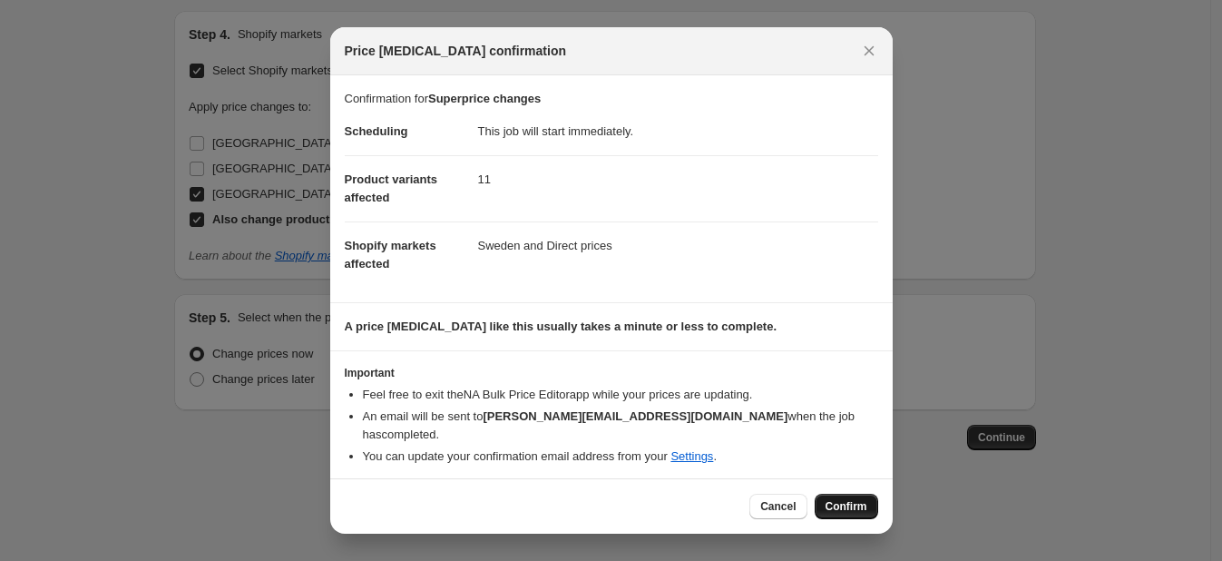
click at [845, 506] on span "Confirm" at bounding box center [846, 506] width 42 height 15
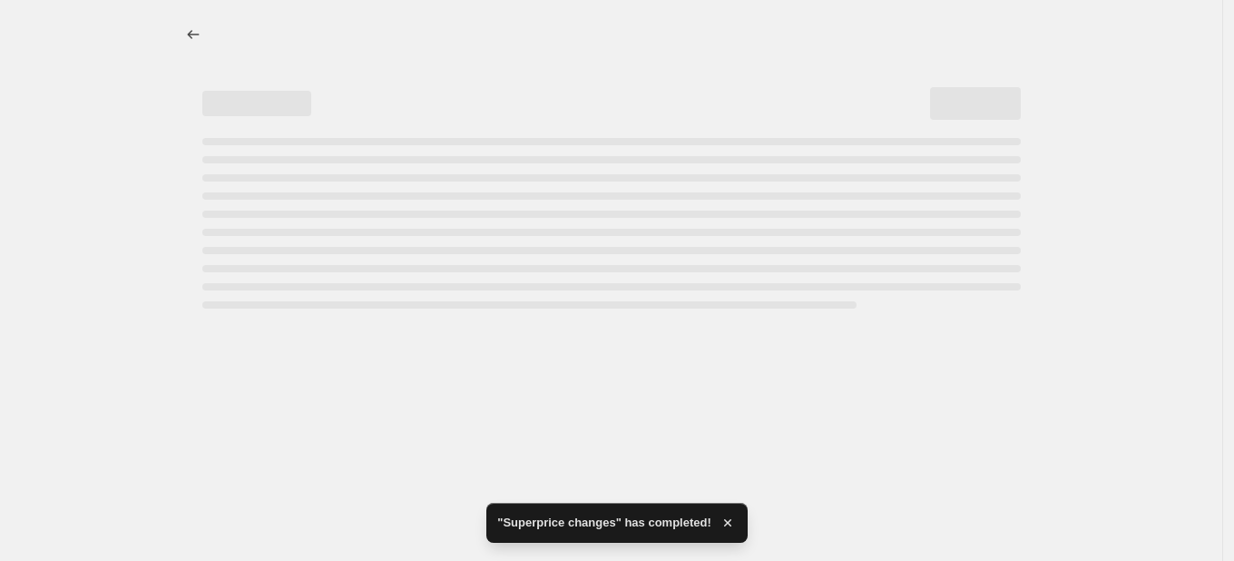
select select "88164925744"
